Goal: Task Accomplishment & Management: Use online tool/utility

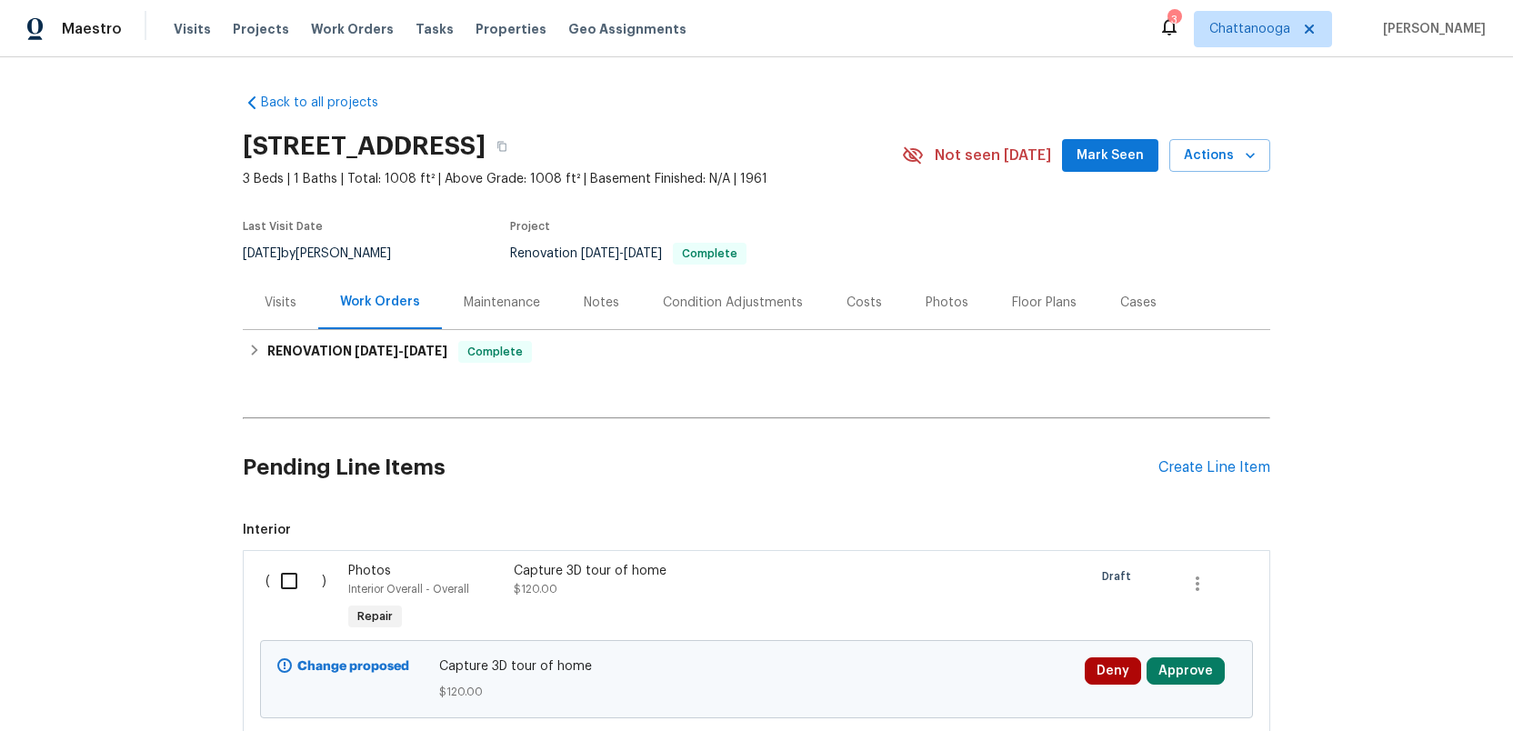
click at [943, 301] on div "Photos" at bounding box center [947, 303] width 43 height 18
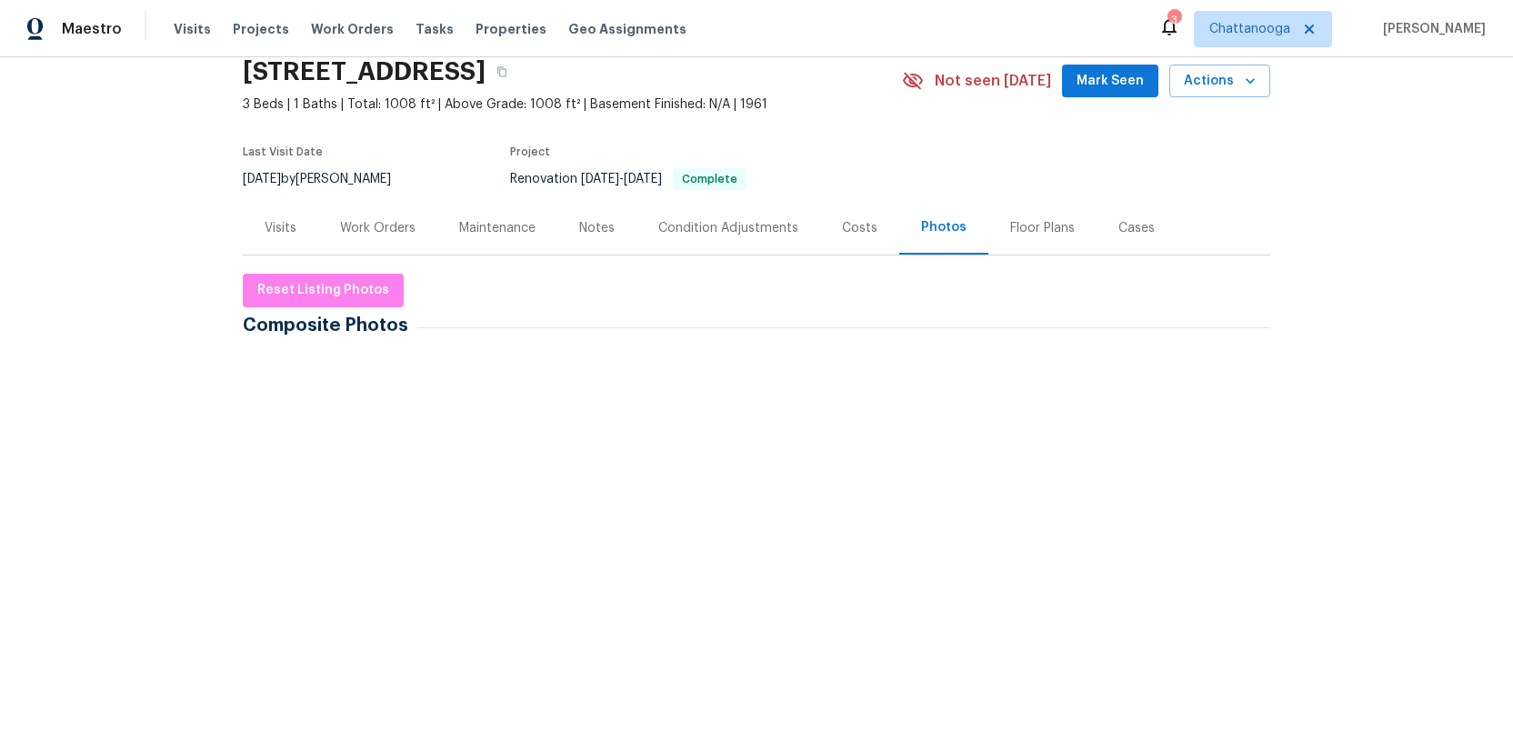
scroll to position [91, 0]
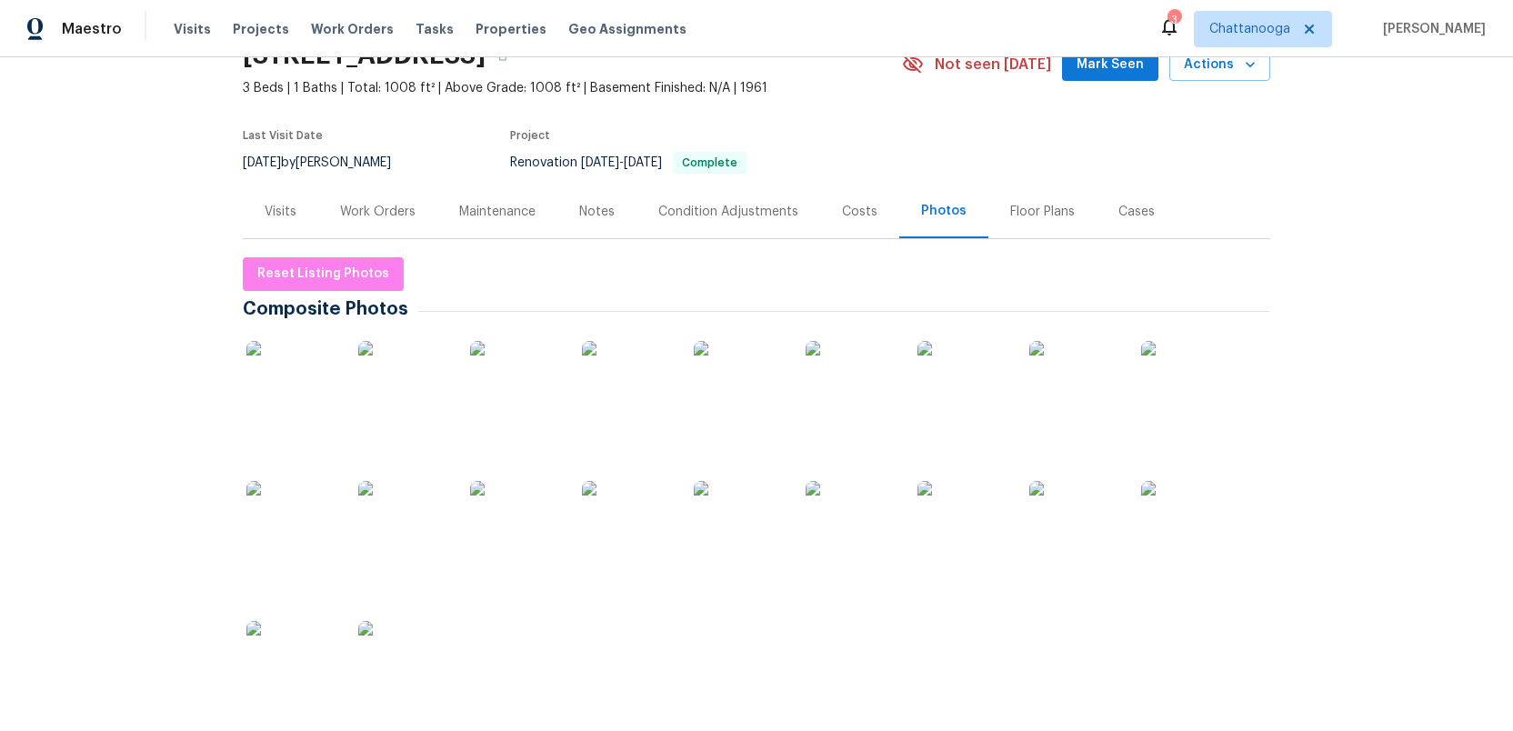
click at [285, 405] on img at bounding box center [291, 386] width 91 height 91
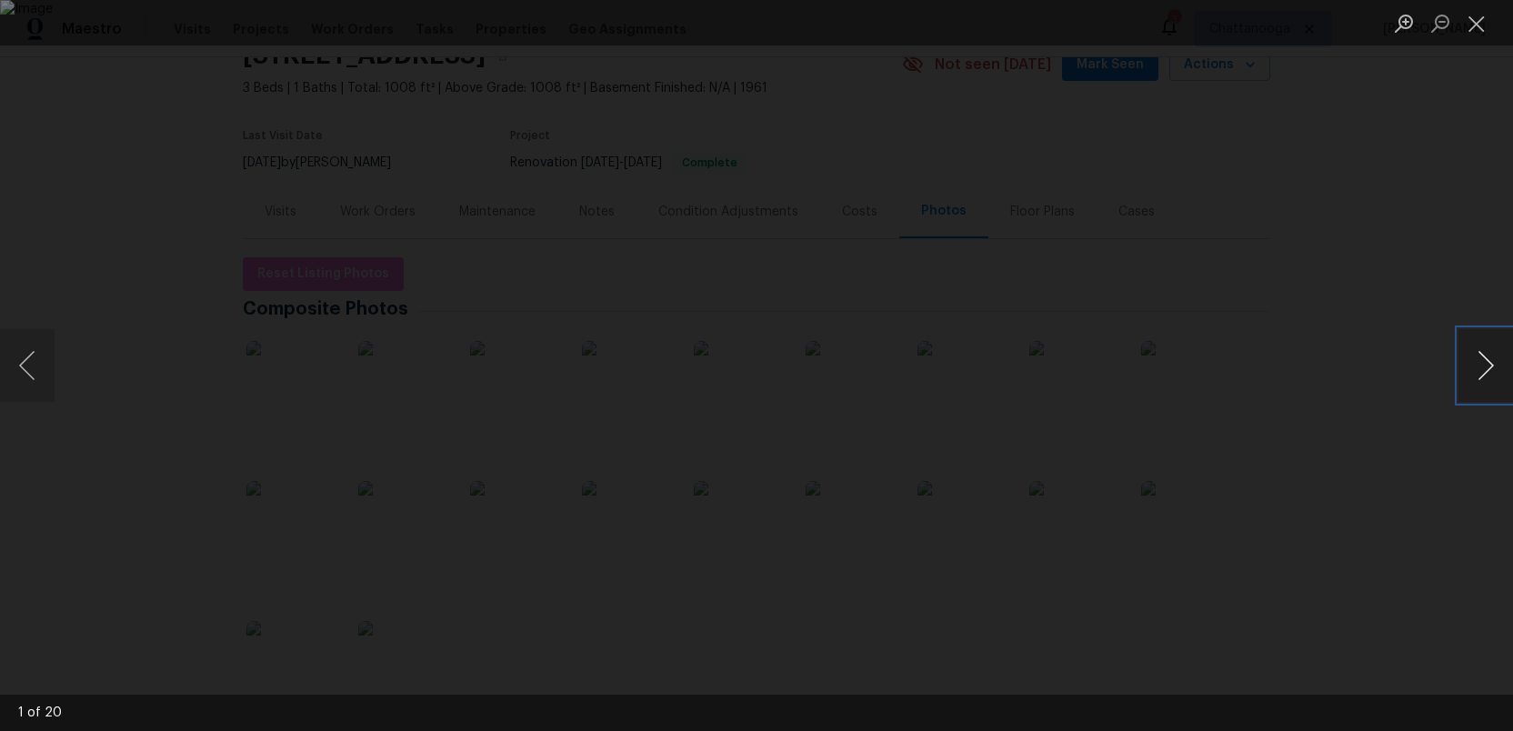
click at [1486, 366] on button "Next image" at bounding box center [1485, 365] width 55 height 73
click at [1481, 365] on button "Next image" at bounding box center [1485, 365] width 55 height 73
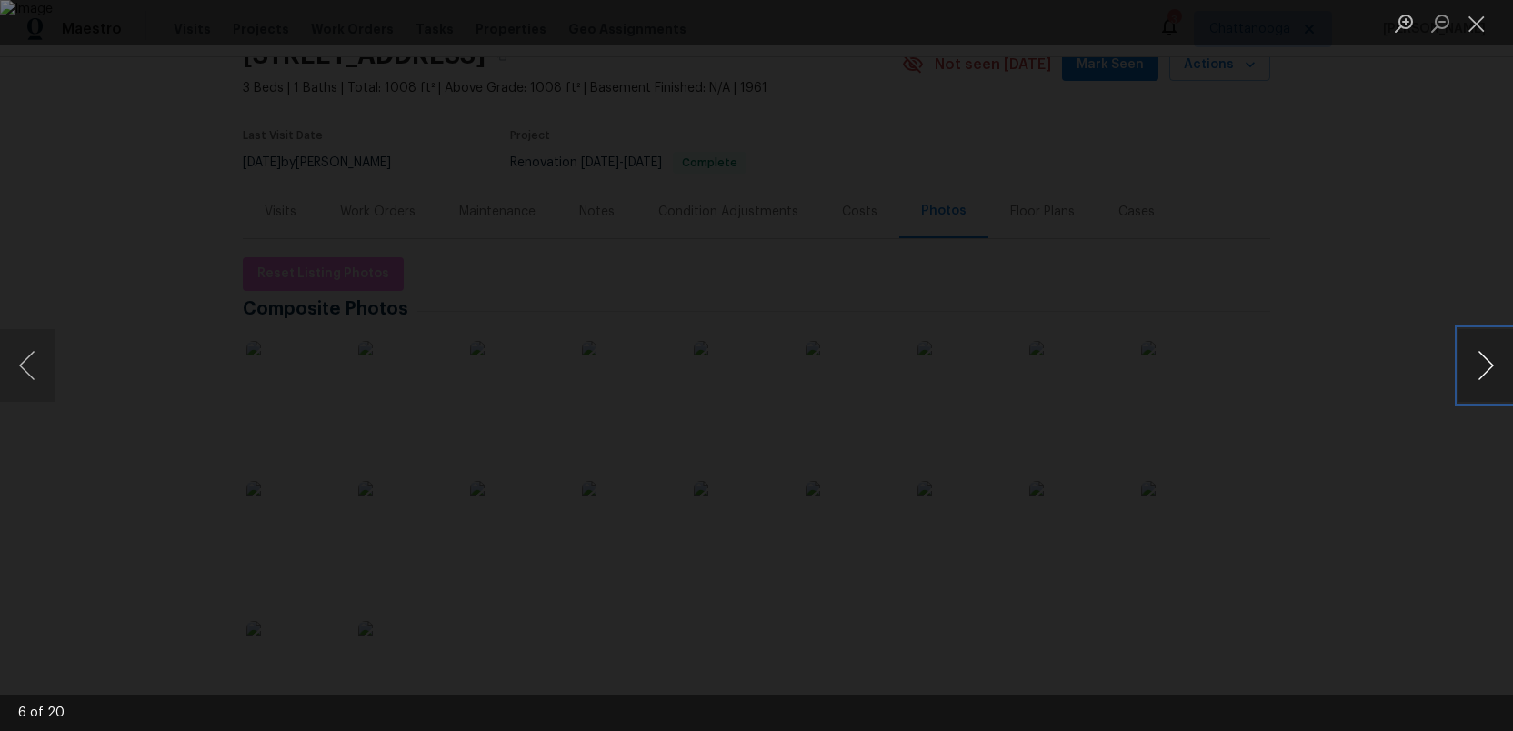
click at [1481, 365] on button "Next image" at bounding box center [1485, 365] width 55 height 73
click at [1486, 358] on button "Next image" at bounding box center [1485, 365] width 55 height 73
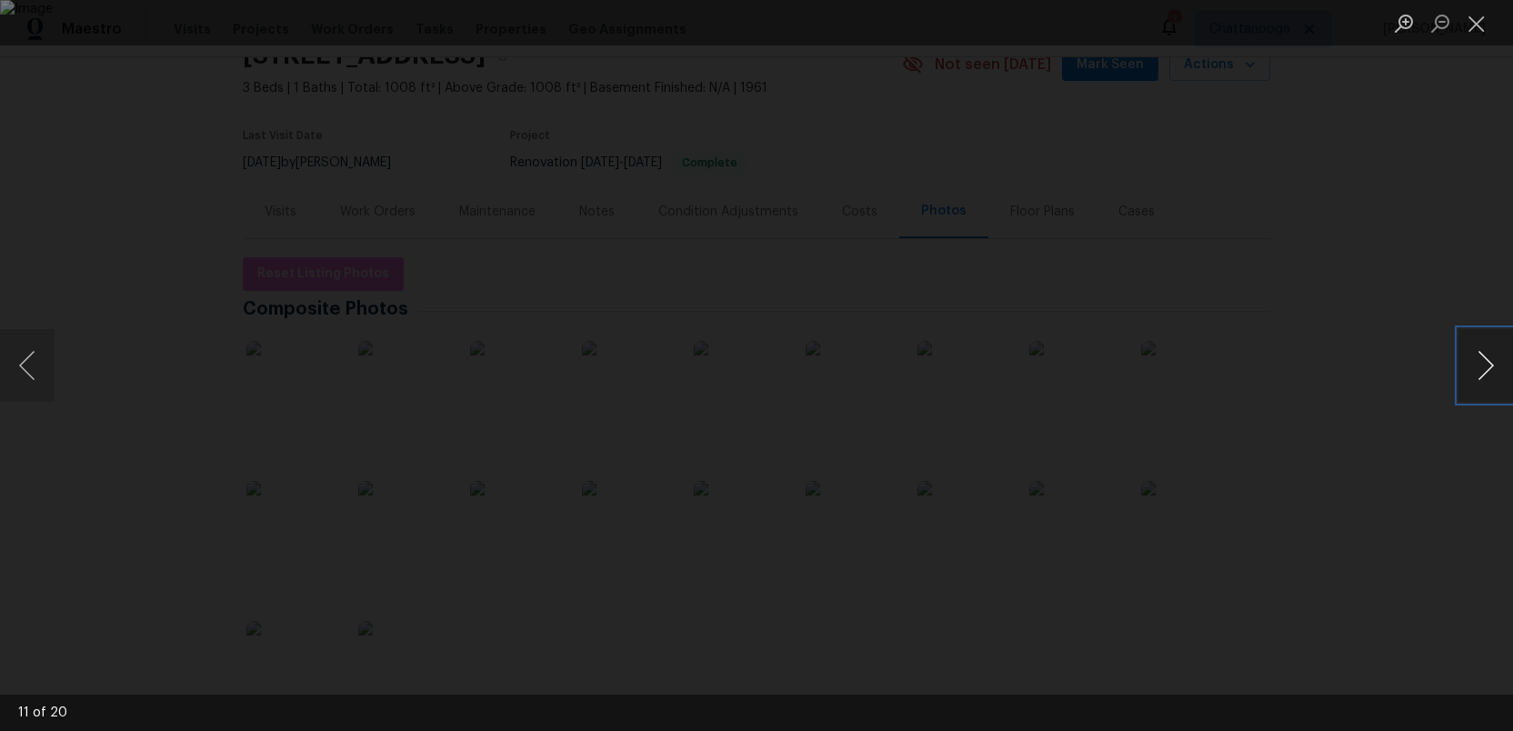
click at [1486, 358] on button "Next image" at bounding box center [1485, 365] width 55 height 73
click at [1496, 375] on button "Next image" at bounding box center [1485, 365] width 55 height 73
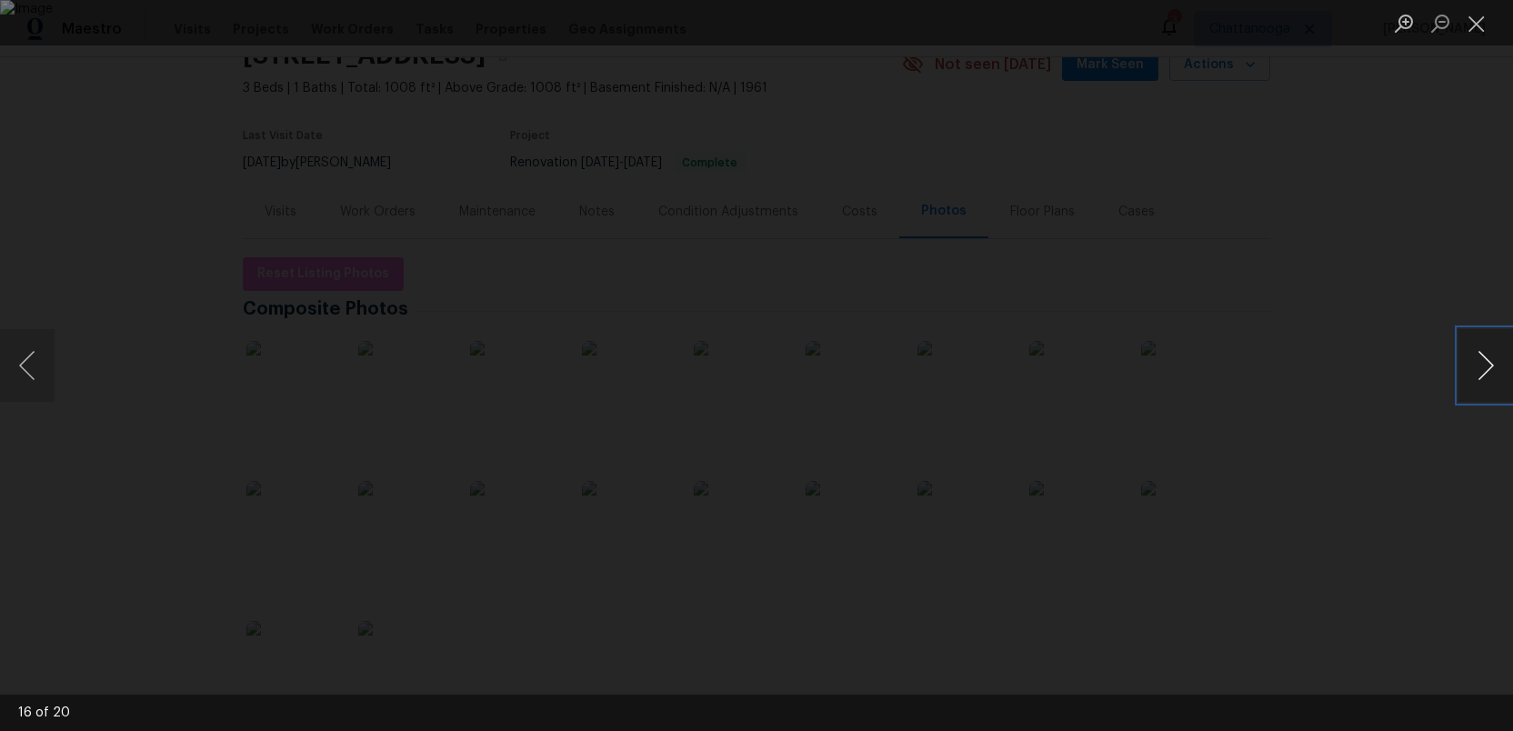
click at [1496, 375] on button "Next image" at bounding box center [1485, 365] width 55 height 73
click at [1485, 367] on button "Next image" at bounding box center [1485, 365] width 55 height 73
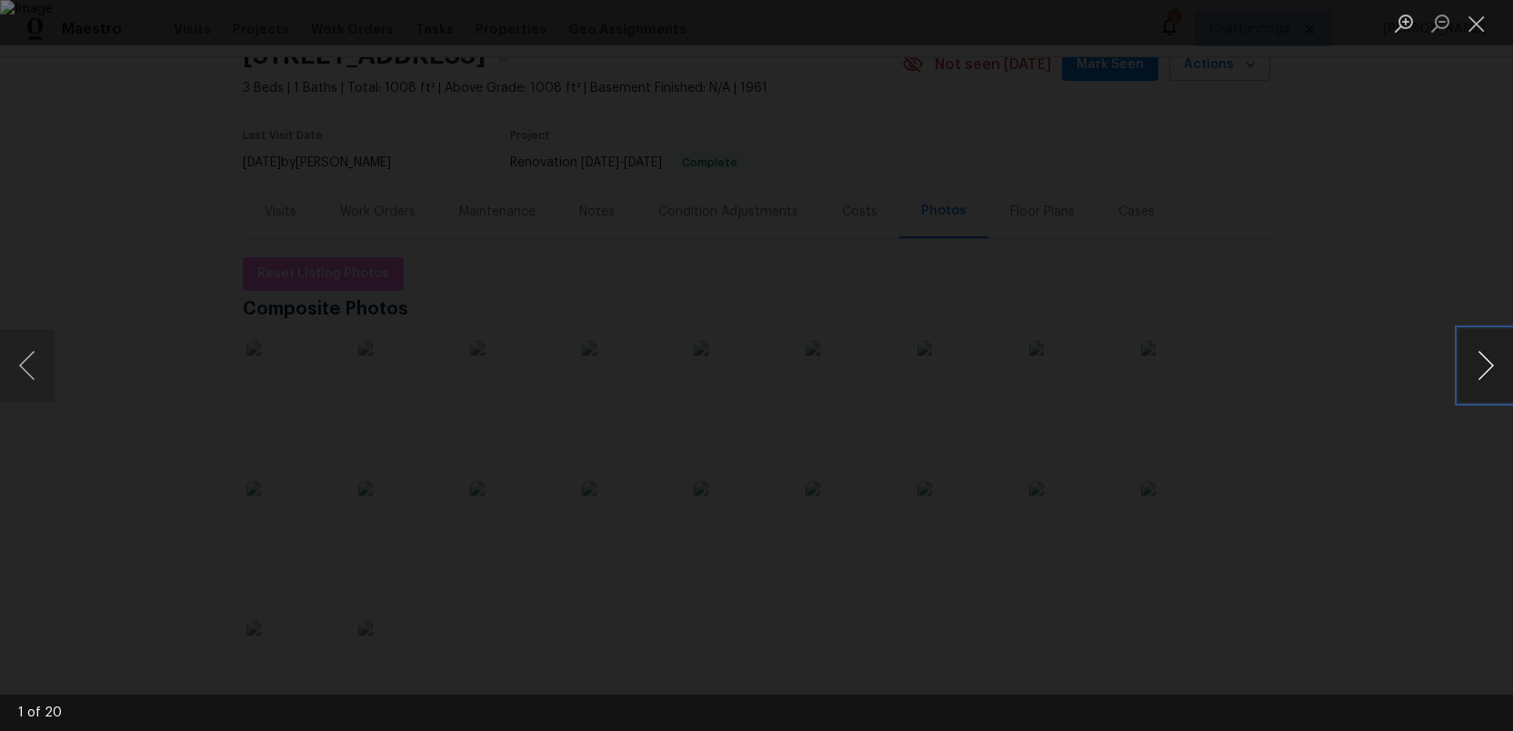
click at [1485, 367] on button "Next image" at bounding box center [1485, 365] width 55 height 73
click at [25, 352] on button "Previous image" at bounding box center [27, 365] width 55 height 73
click at [1486, 355] on button "Next image" at bounding box center [1485, 365] width 55 height 73
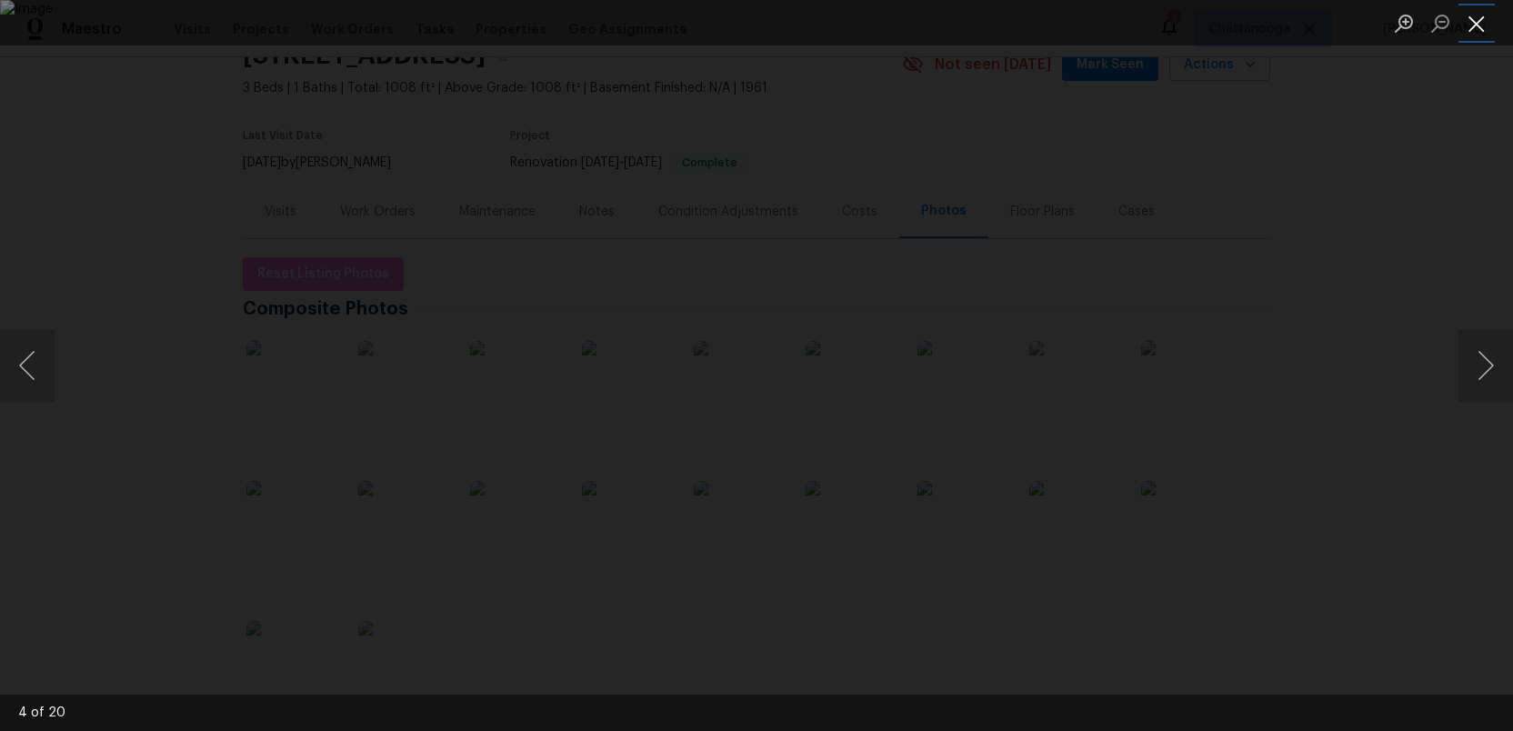
click at [1473, 26] on button "Close lightbox" at bounding box center [1476, 23] width 36 height 32
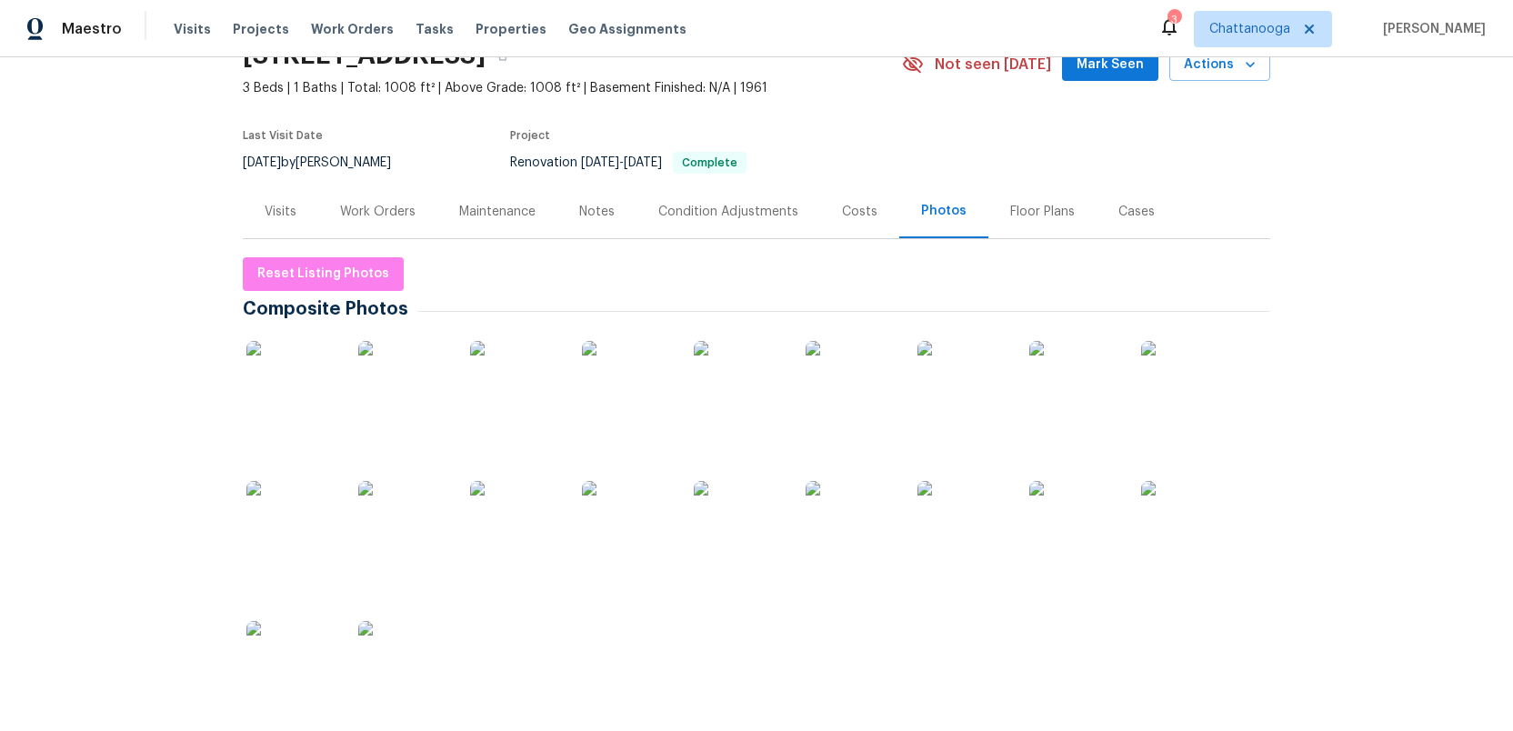
scroll to position [0, 0]
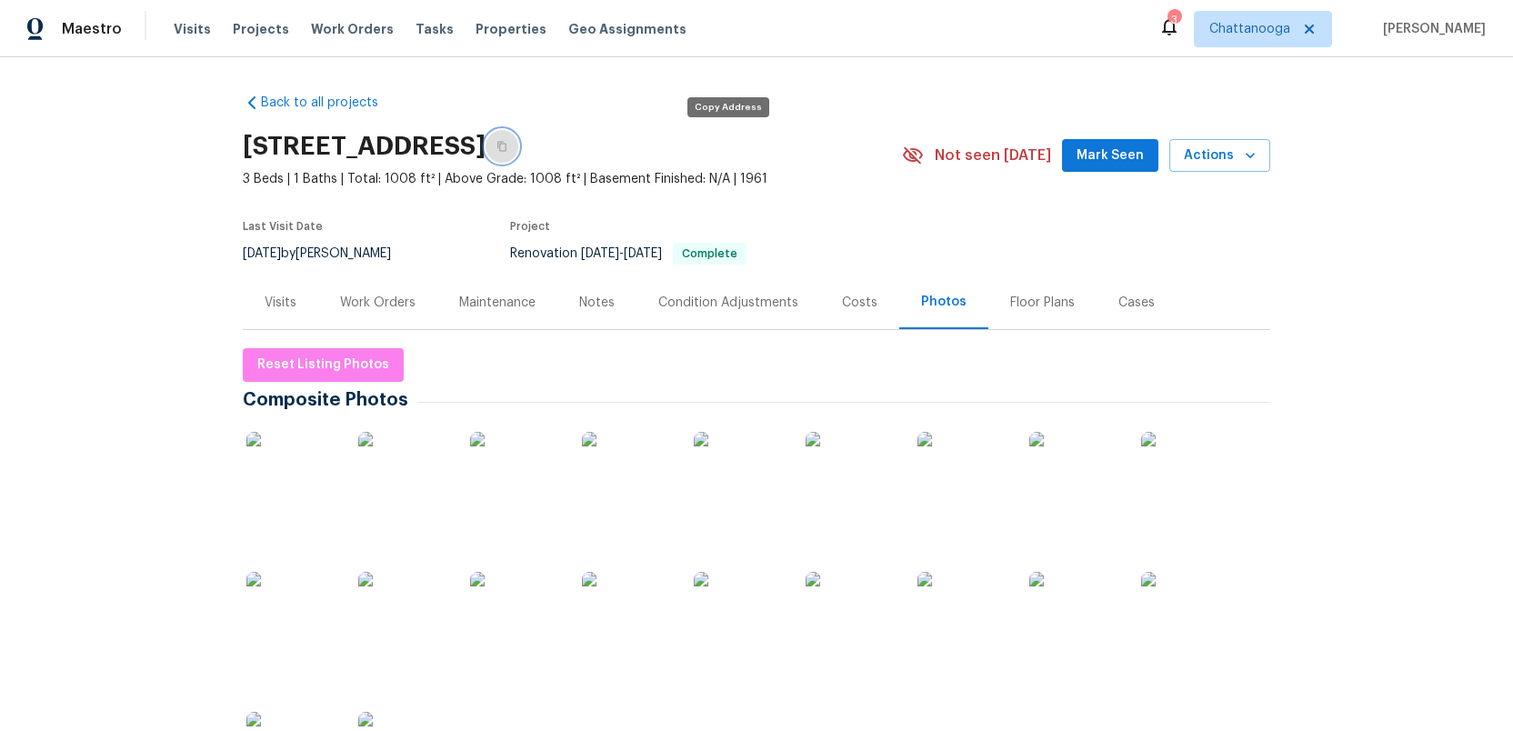
click at [507, 145] on icon "button" at bounding box center [501, 146] width 11 height 11
click at [1201, 162] on span "Actions" at bounding box center [1220, 156] width 72 height 23
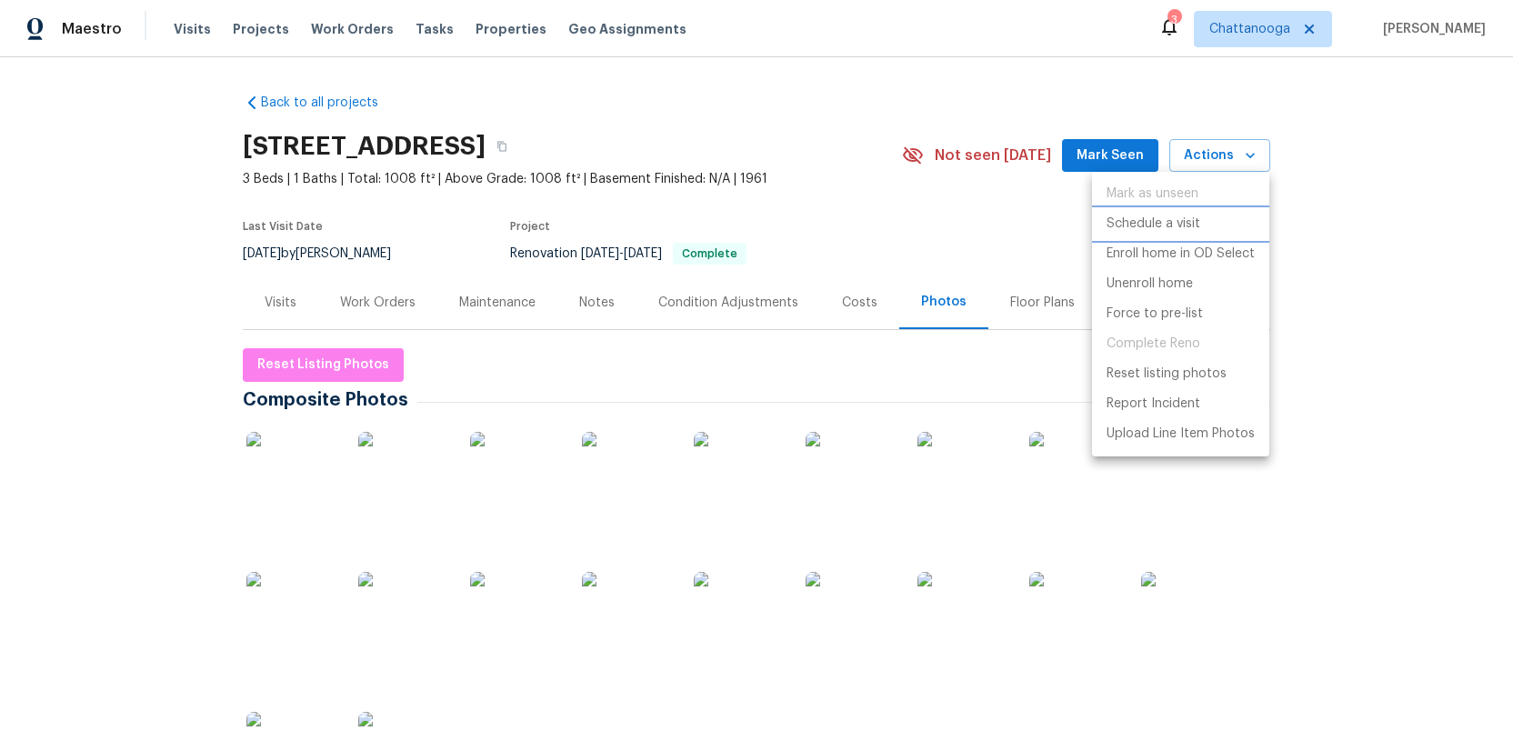
click at [1142, 219] on p "Schedule a visit" at bounding box center [1153, 224] width 94 height 19
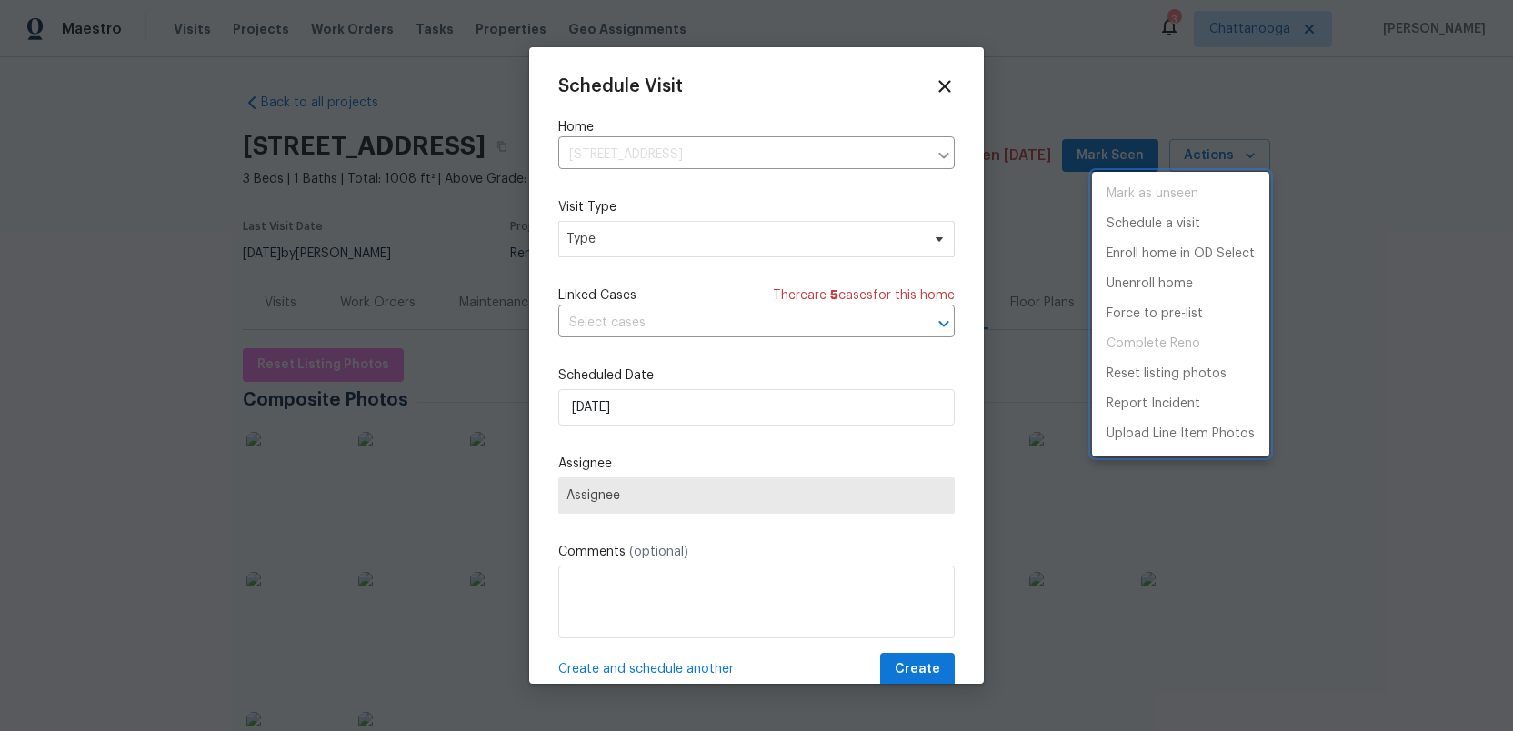
click at [671, 247] on div at bounding box center [756, 365] width 1513 height 731
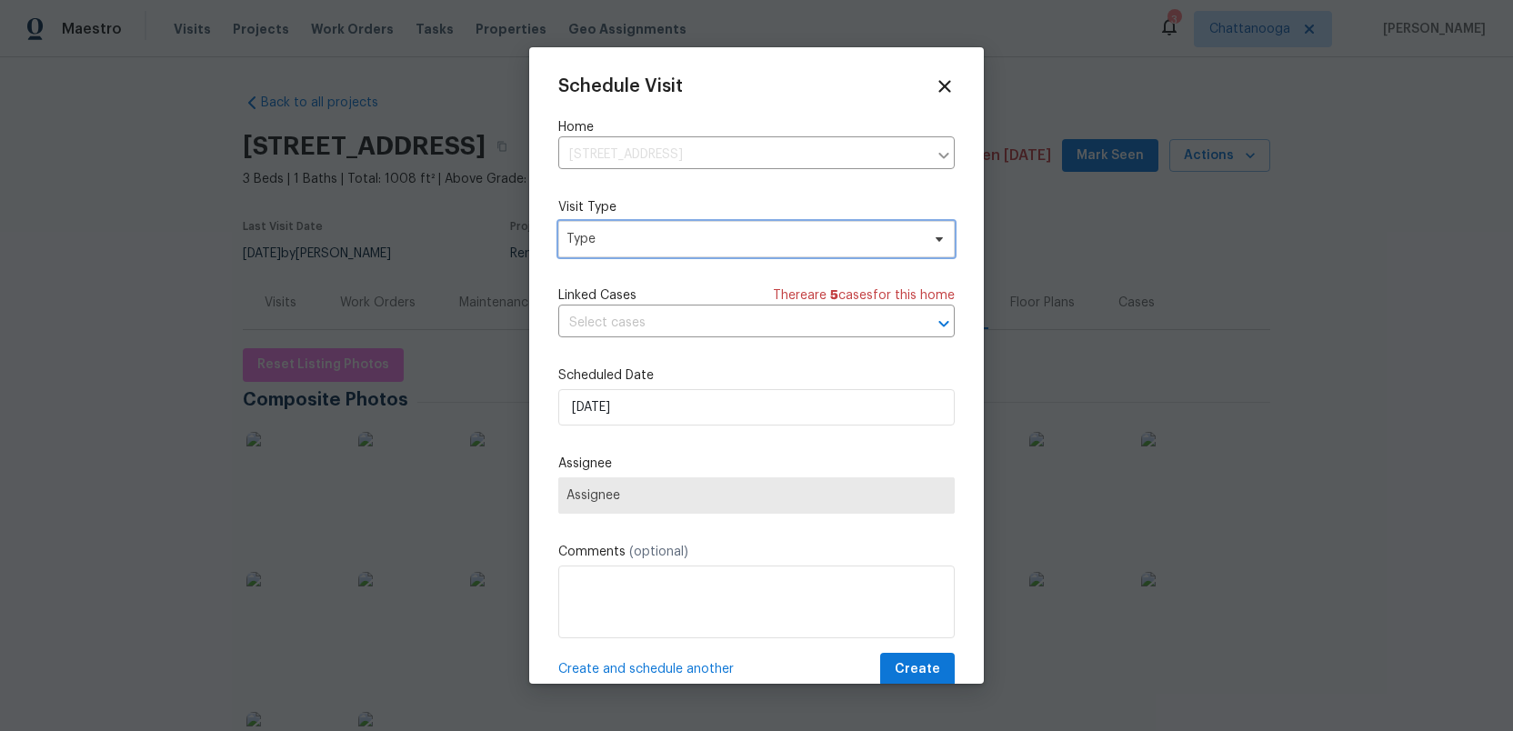
click at [671, 247] on span "Type" at bounding box center [743, 239] width 354 height 18
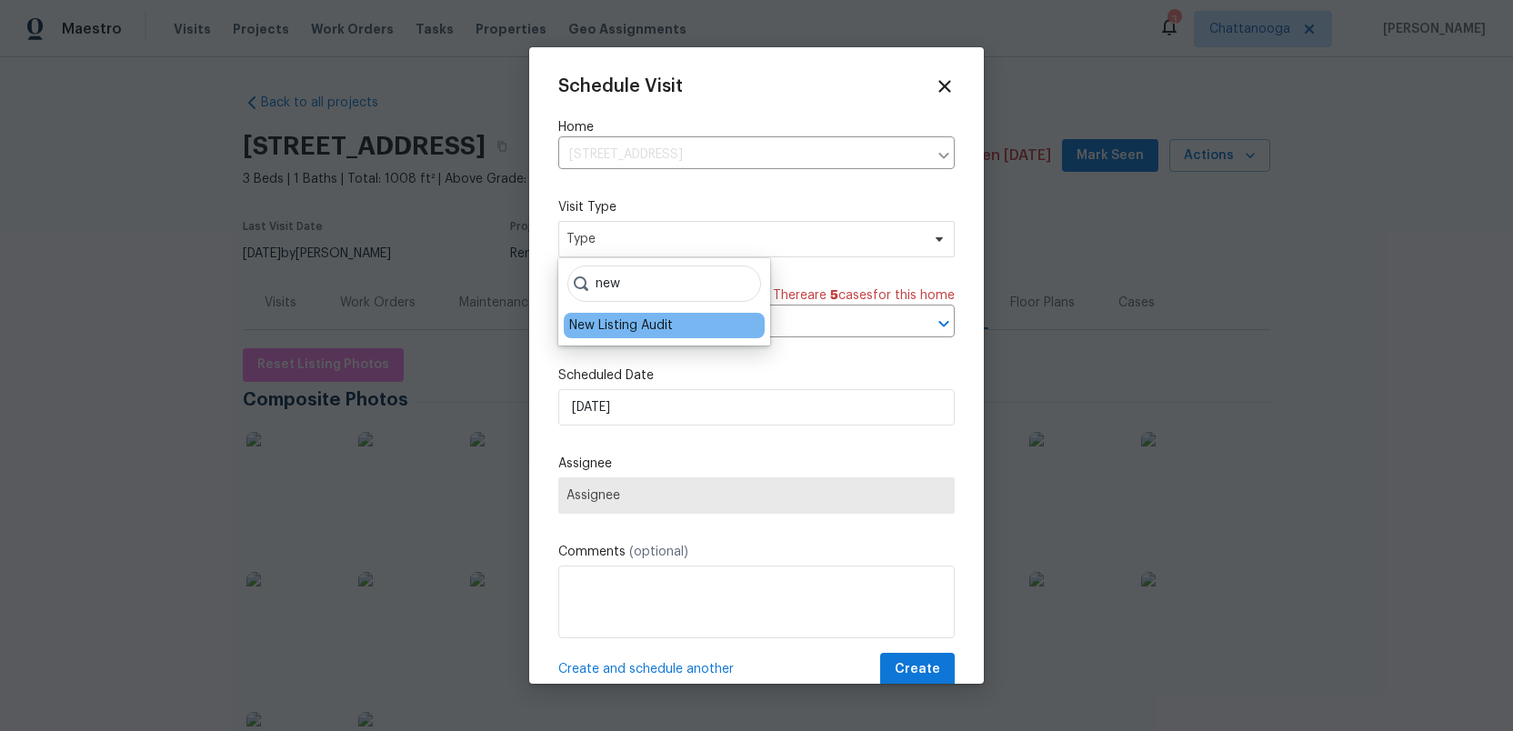
type input "new"
click at [643, 328] on div "New Listing Audit" at bounding box center [621, 325] width 104 height 18
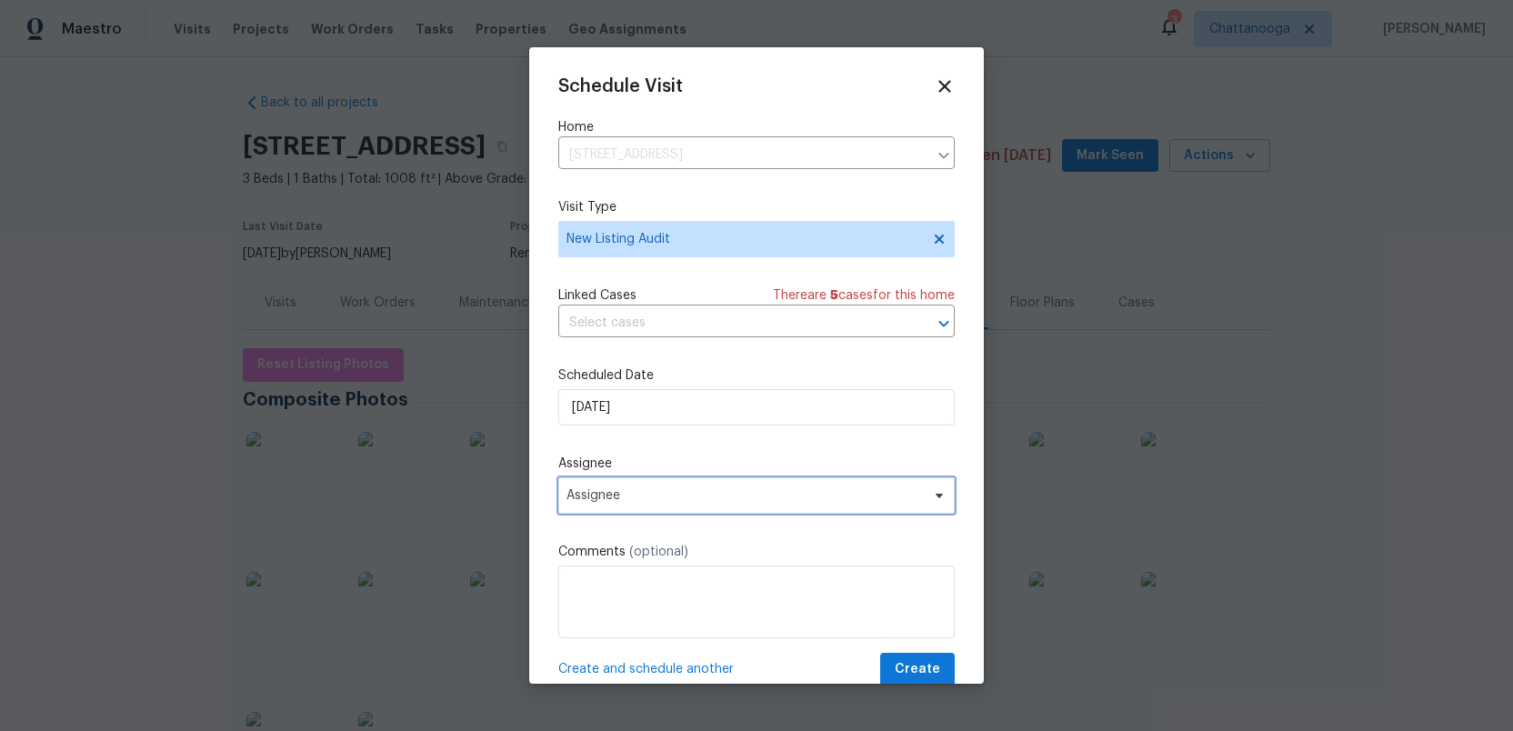
click at [628, 498] on span "Assignee" at bounding box center [744, 495] width 356 height 15
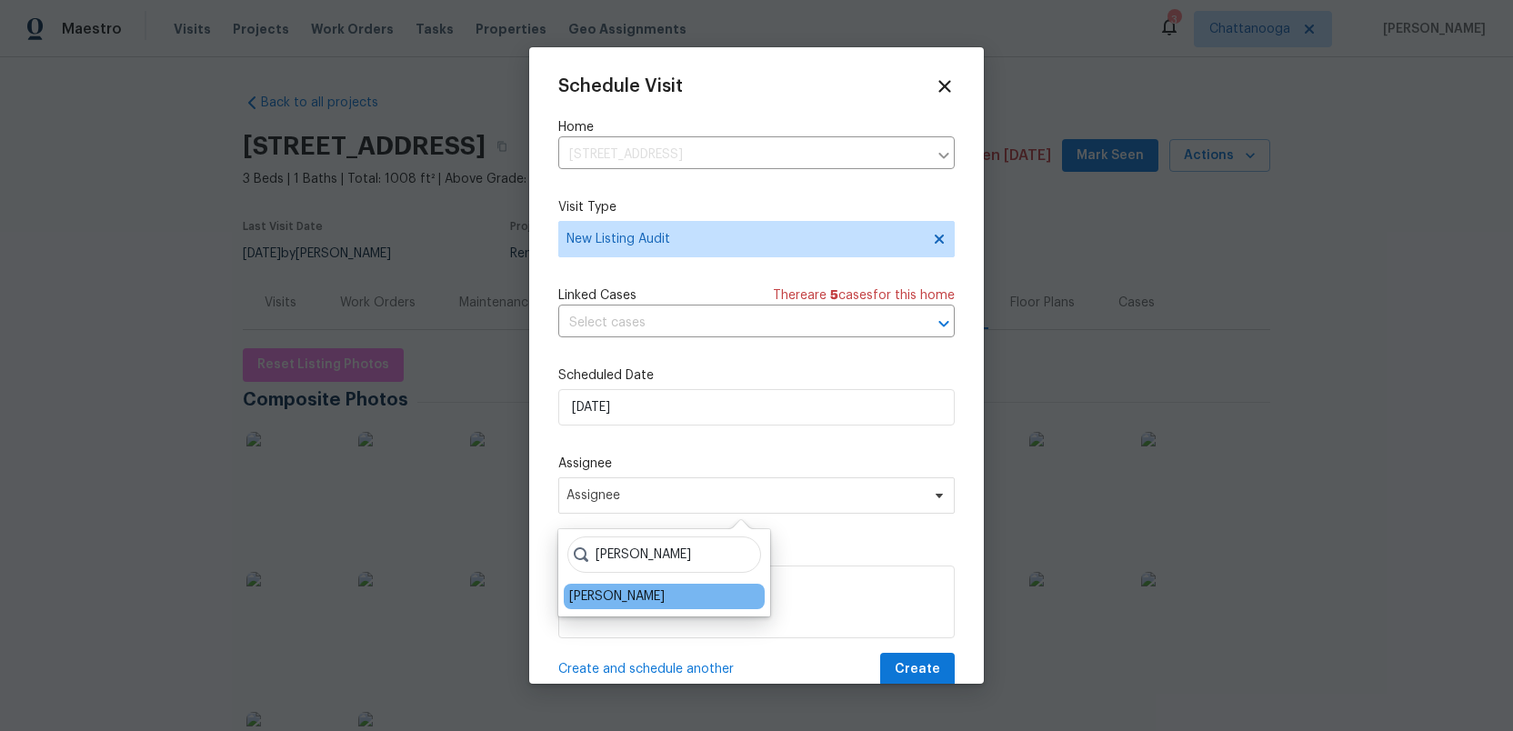
type input "[PERSON_NAME]"
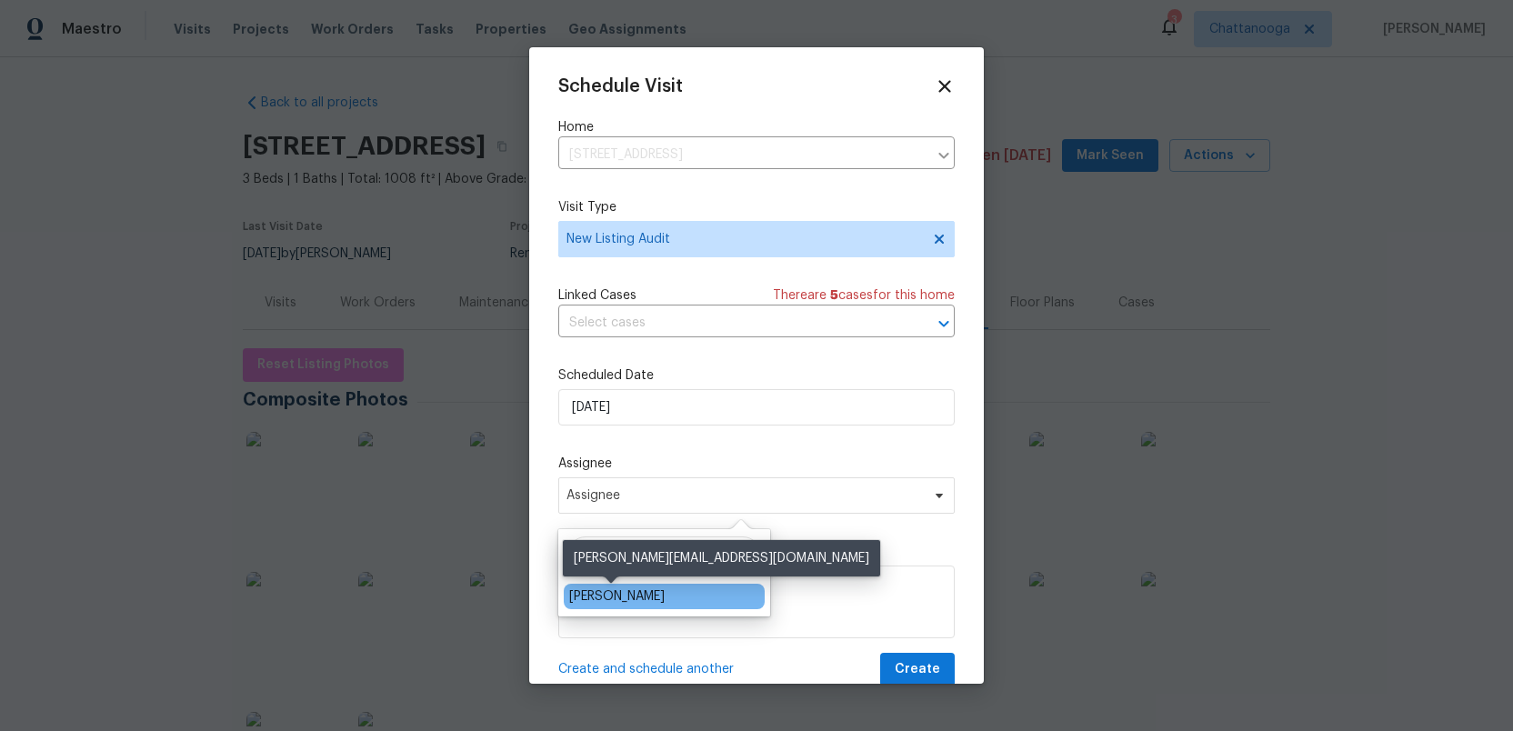
click at [610, 597] on div "[PERSON_NAME]" at bounding box center [616, 596] width 95 height 18
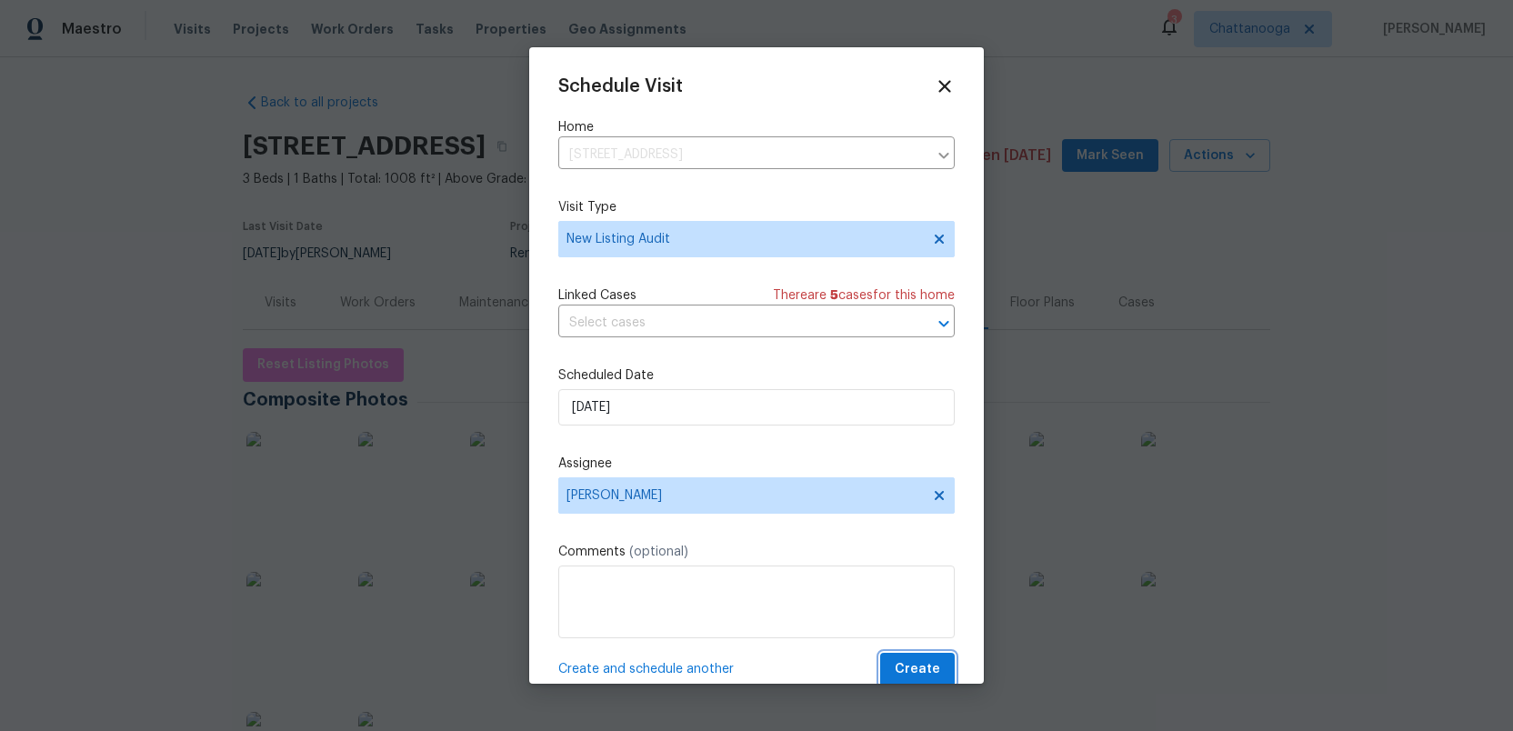
click at [922, 668] on span "Create" at bounding box center [917, 669] width 45 height 23
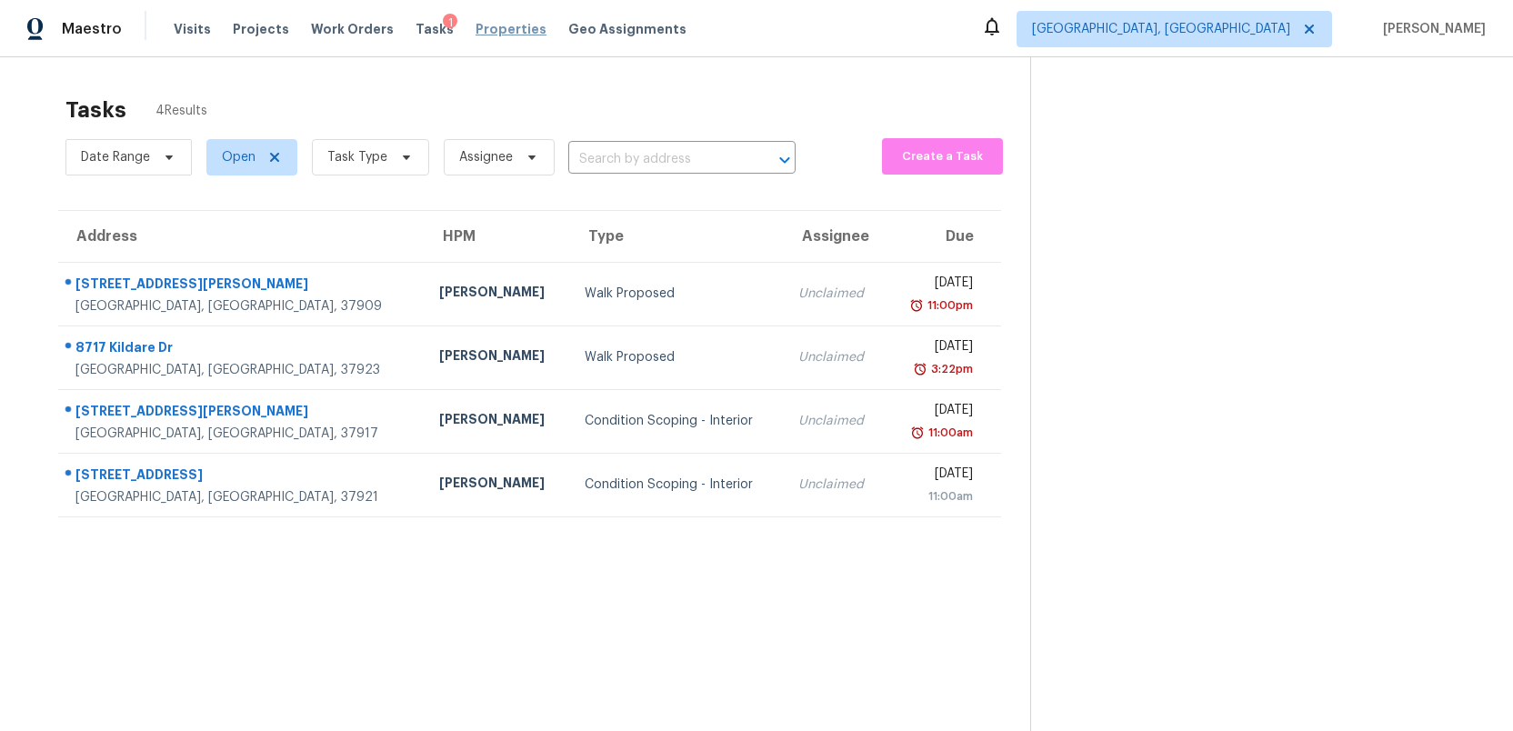
click at [488, 26] on span "Properties" at bounding box center [510, 29] width 71 height 18
